Goal: Entertainment & Leisure: Consume media (video, audio)

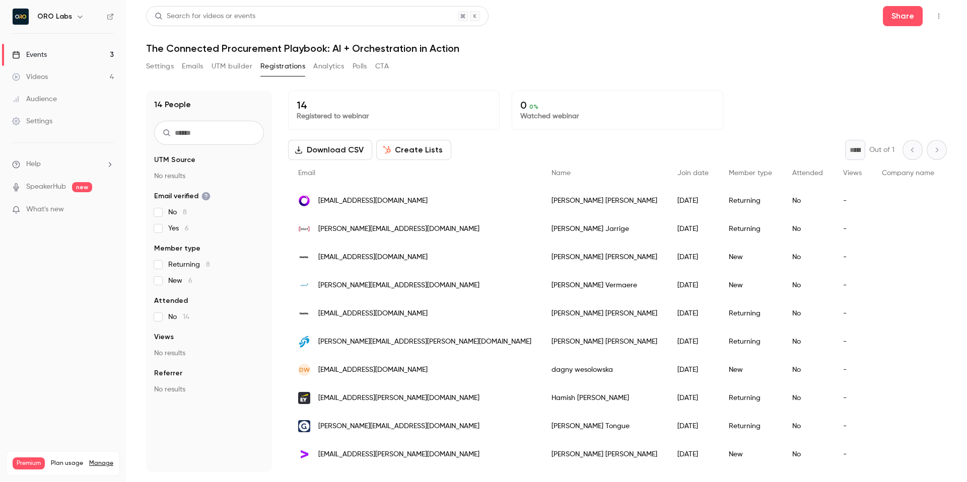
scroll to position [109, 0]
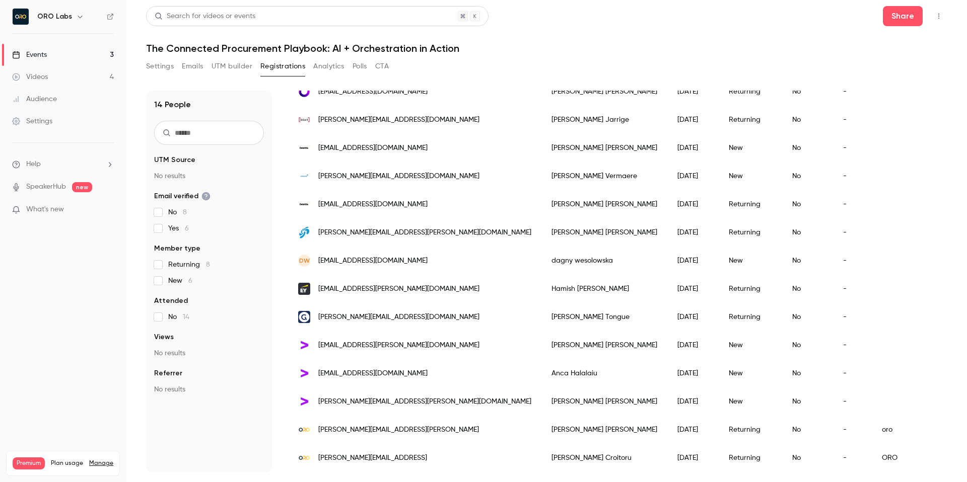
click at [644, 39] on header "Search for videos or events Share The Connected Procurement Playbook: AI + Orch…" at bounding box center [546, 30] width 800 height 48
click at [46, 76] on div "Videos" at bounding box center [30, 77] width 36 height 10
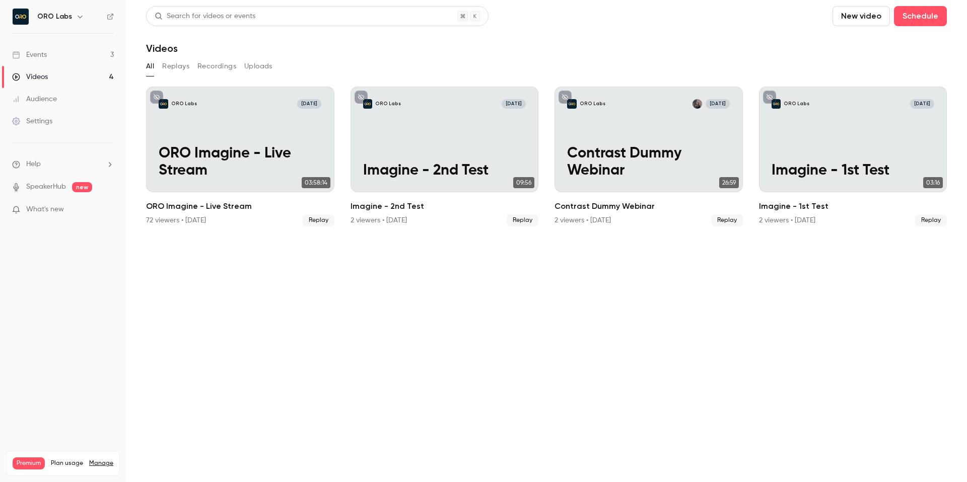
click at [61, 53] on link "Events 3" at bounding box center [63, 55] width 126 height 22
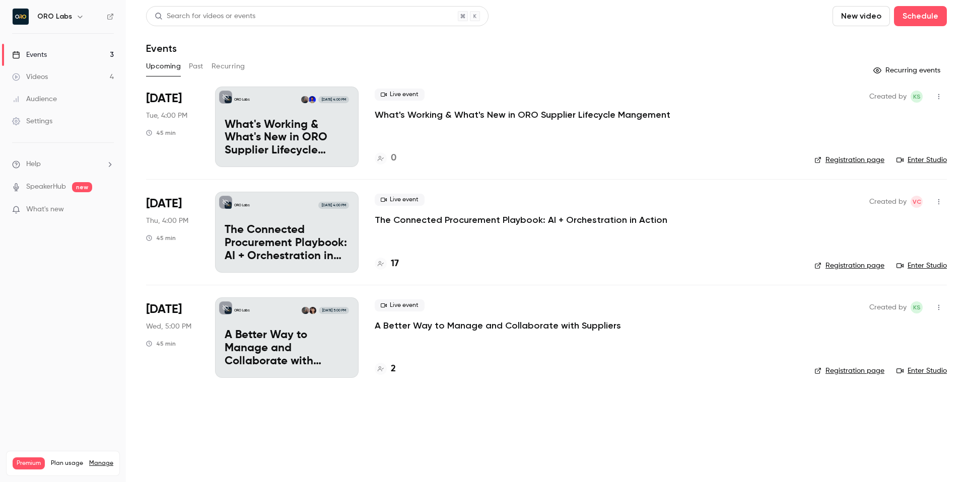
click at [194, 68] on button "Past" at bounding box center [196, 66] width 15 height 16
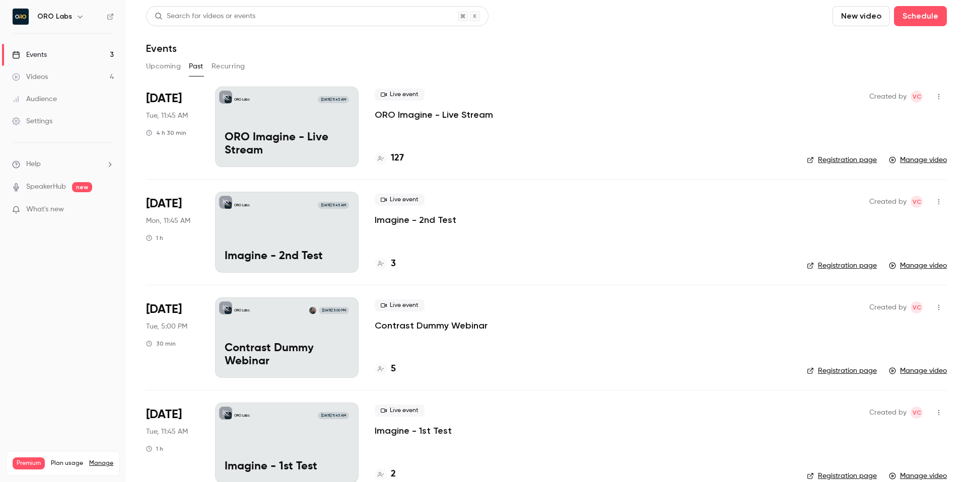
click at [465, 115] on p "ORO Imagine - Live Stream" at bounding box center [434, 115] width 118 height 12
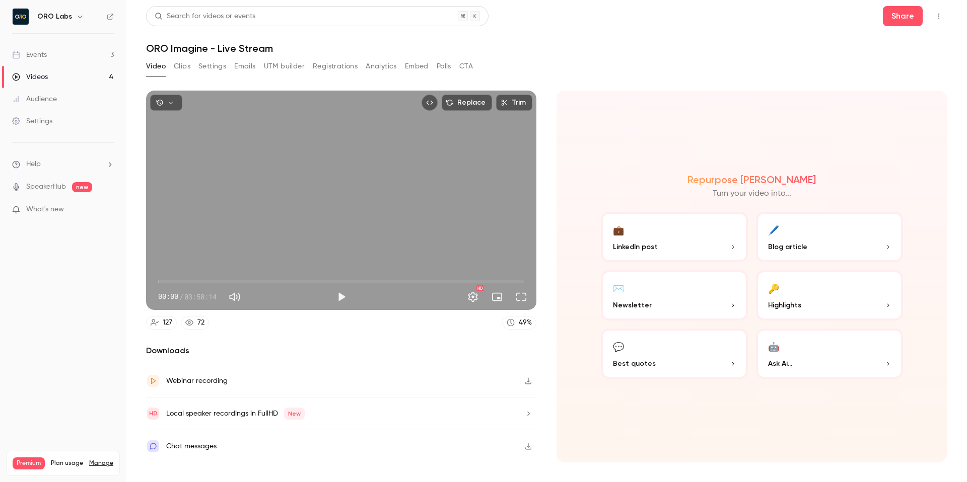
click at [172, 106] on icon "button" at bounding box center [170, 102] width 7 height 7
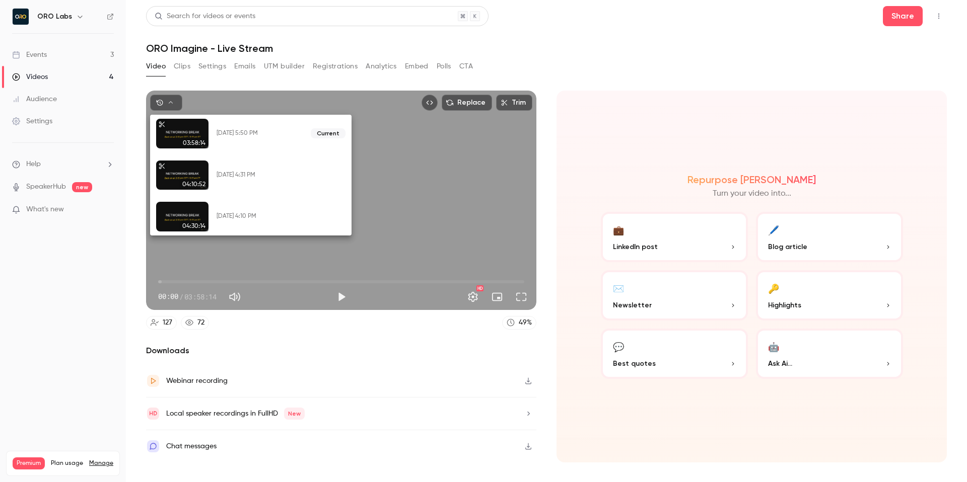
click at [550, 42] on div at bounding box center [483, 241] width 967 height 482
